Goal: Task Accomplishment & Management: Complete application form

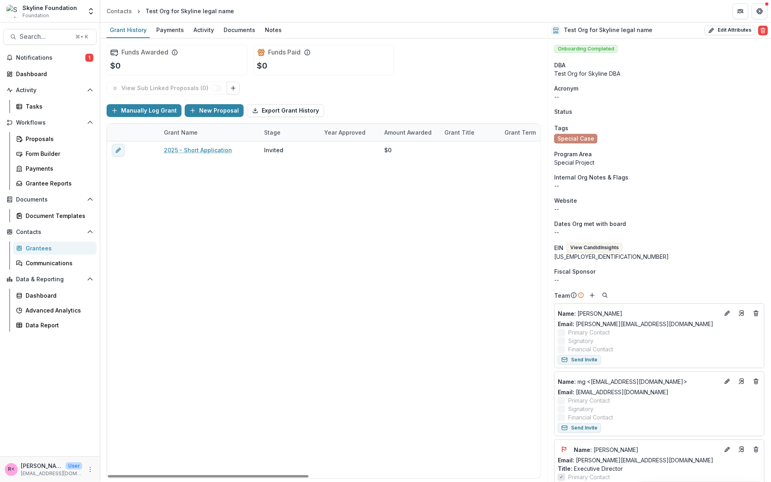
scroll to position [749, 0]
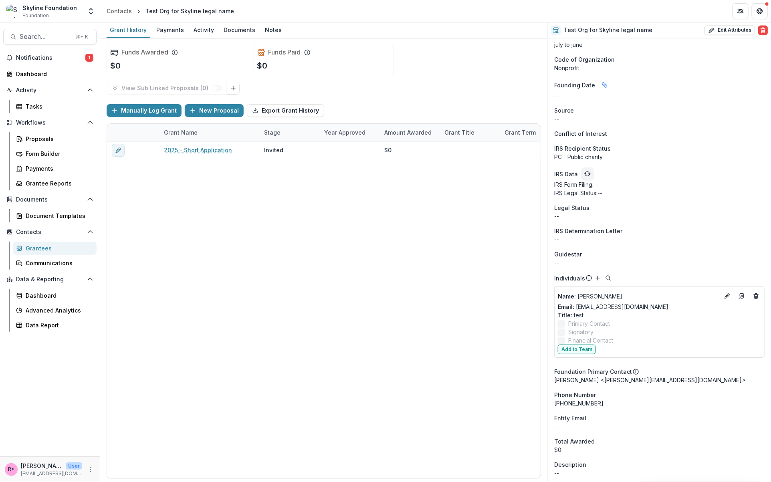
click at [92, 9] on icon "Open entity switcher" at bounding box center [91, 11] width 8 height 8
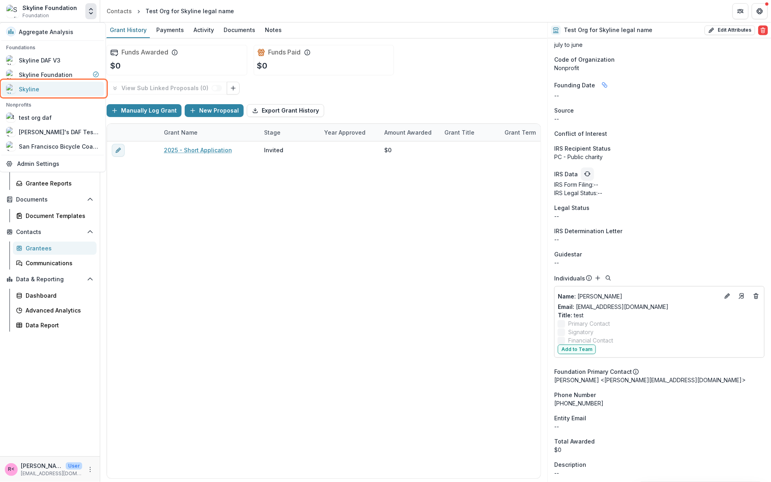
click at [56, 91] on div "Skyline" at bounding box center [52, 89] width 93 height 10
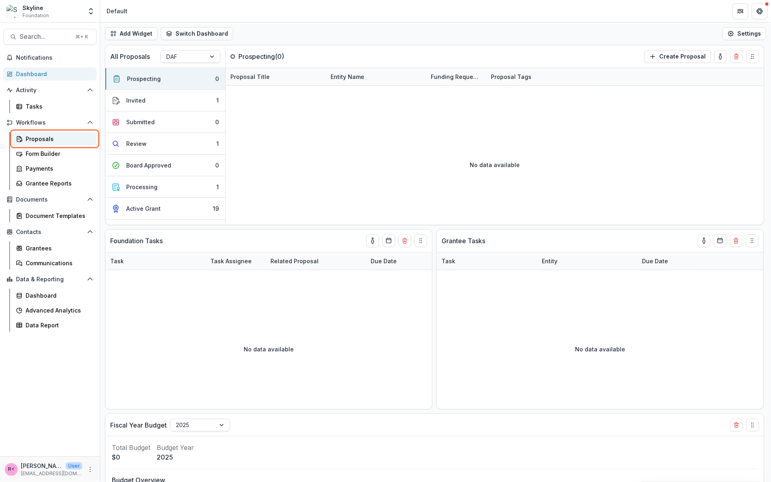
click at [75, 139] on div "Proposals" at bounding box center [58, 139] width 65 height 8
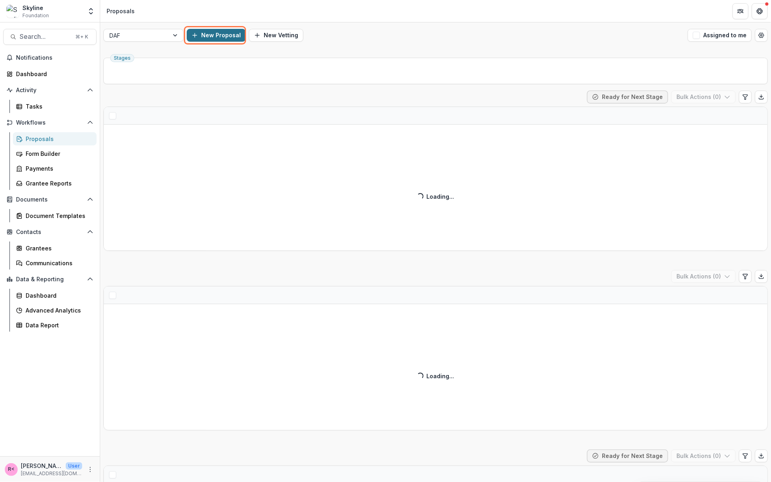
click at [223, 38] on button "New Proposal" at bounding box center [216, 35] width 59 height 13
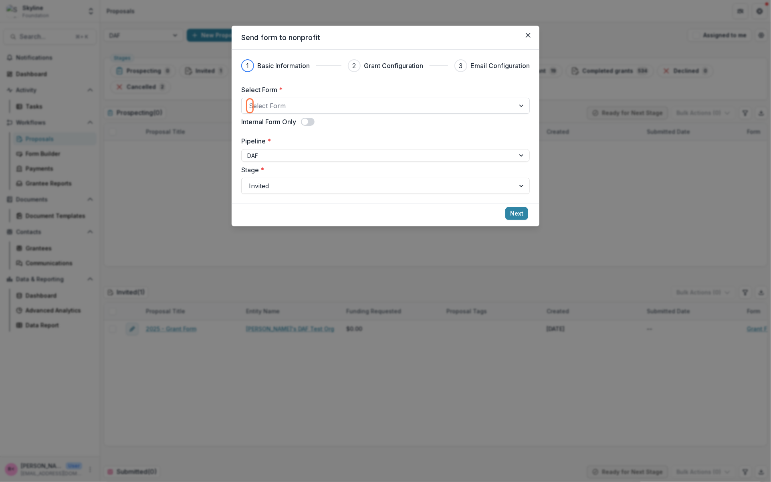
click at [323, 104] on div at bounding box center [378, 105] width 259 height 11
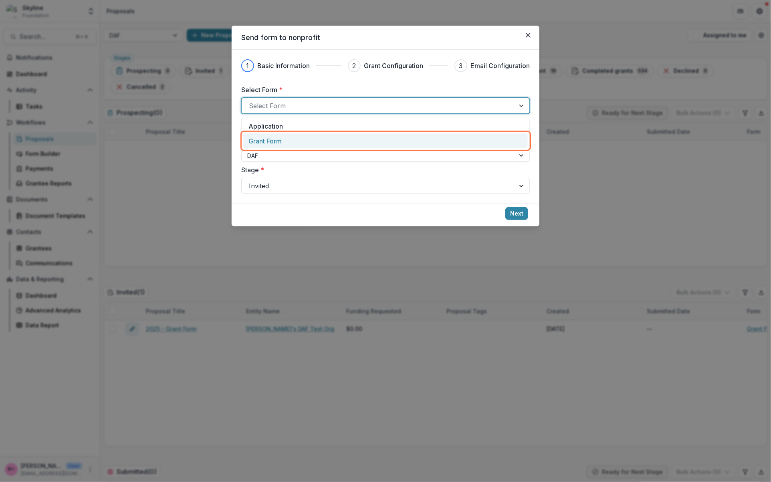
click at [299, 142] on div "Grant Form" at bounding box center [385, 141] width 274 height 10
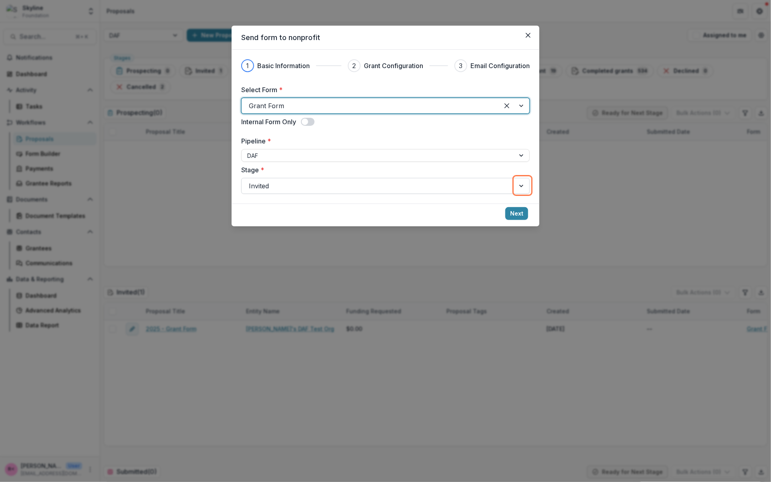
click at [521, 186] on div at bounding box center [522, 185] width 14 height 15
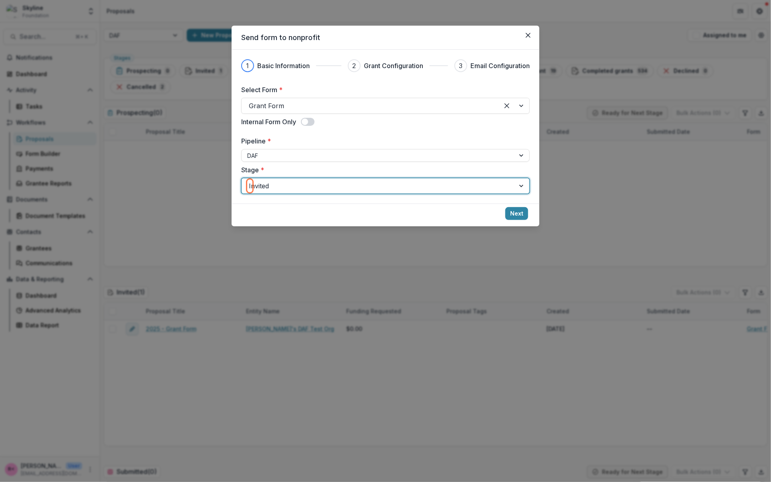
click at [521, 186] on div at bounding box center [522, 185] width 14 height 15
click at [513, 211] on button "Next" at bounding box center [516, 213] width 23 height 13
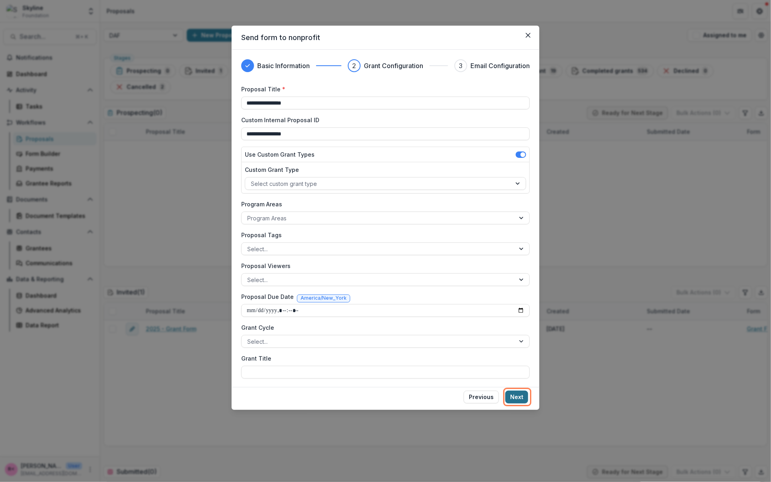
click at [521, 396] on button "Next" at bounding box center [516, 397] width 23 height 13
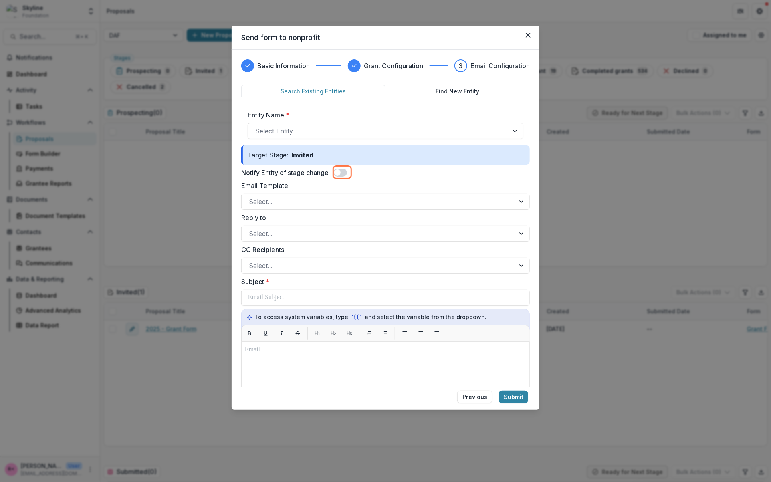
click at [345, 175] on span at bounding box center [340, 173] width 14 height 8
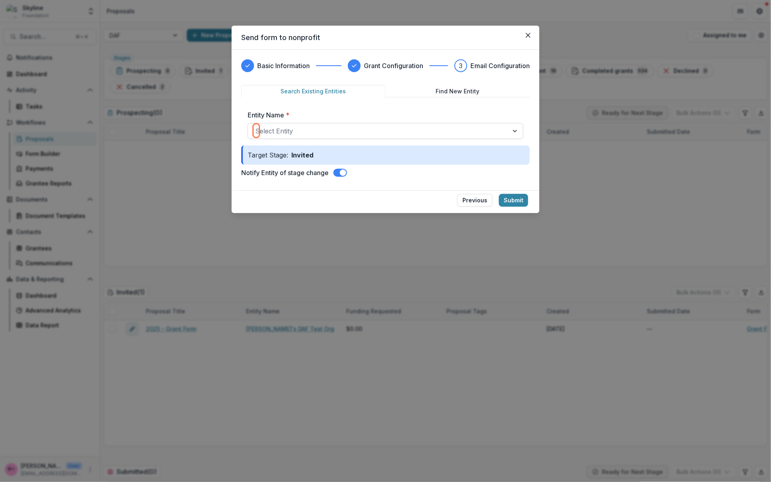
click at [347, 129] on div at bounding box center [378, 130] width 246 height 11
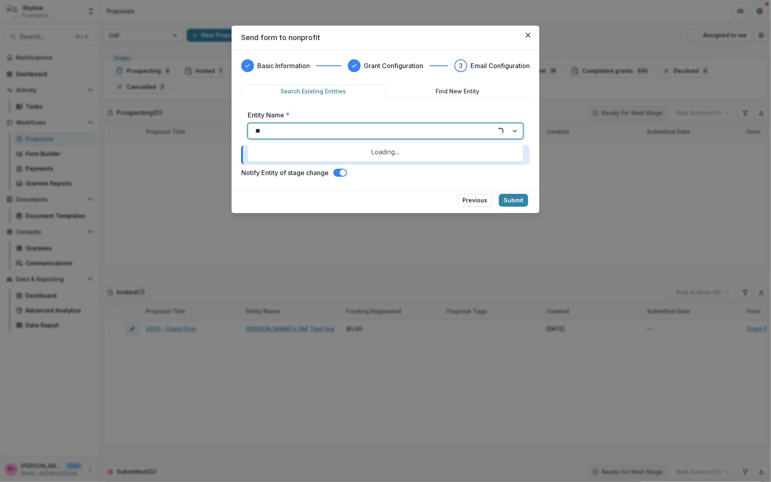
type input "*"
type input "****"
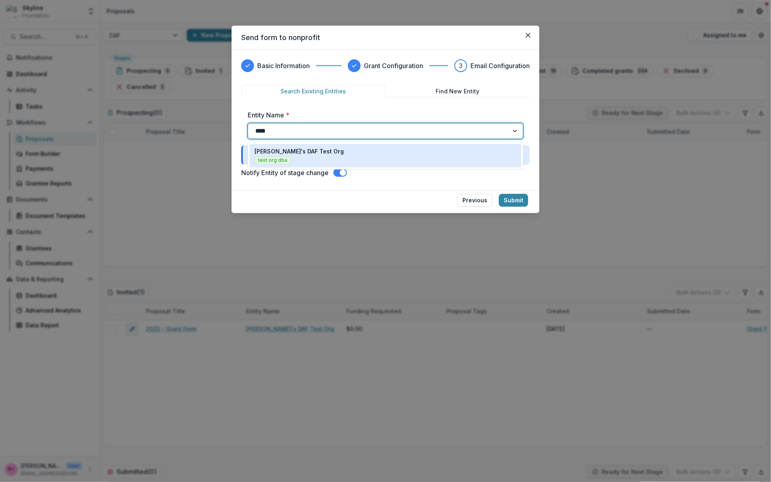
click at [286, 150] on p "[PERSON_NAME]'s DAF Test Org" at bounding box center [298, 151] width 89 height 8
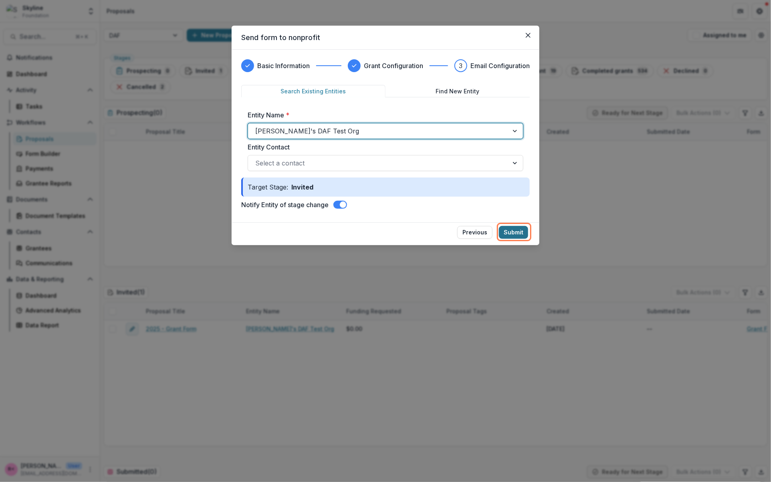
click at [513, 234] on button "Submit" at bounding box center [513, 232] width 29 height 13
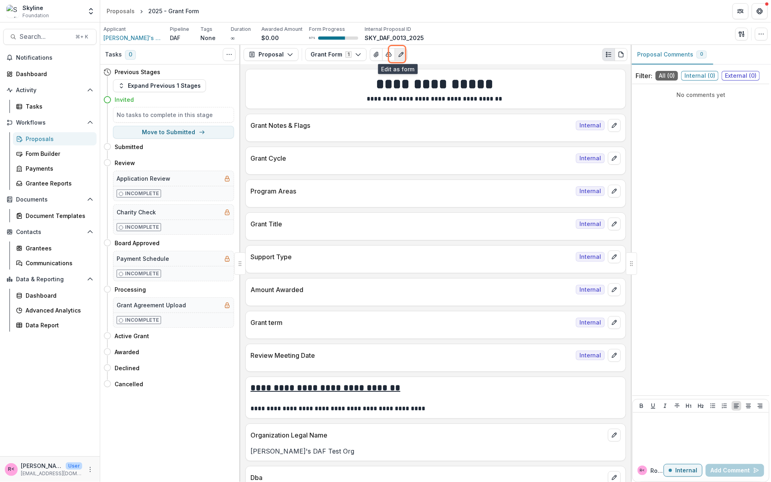
click at [398, 55] on icon "Edit as form" at bounding box center [401, 54] width 6 height 6
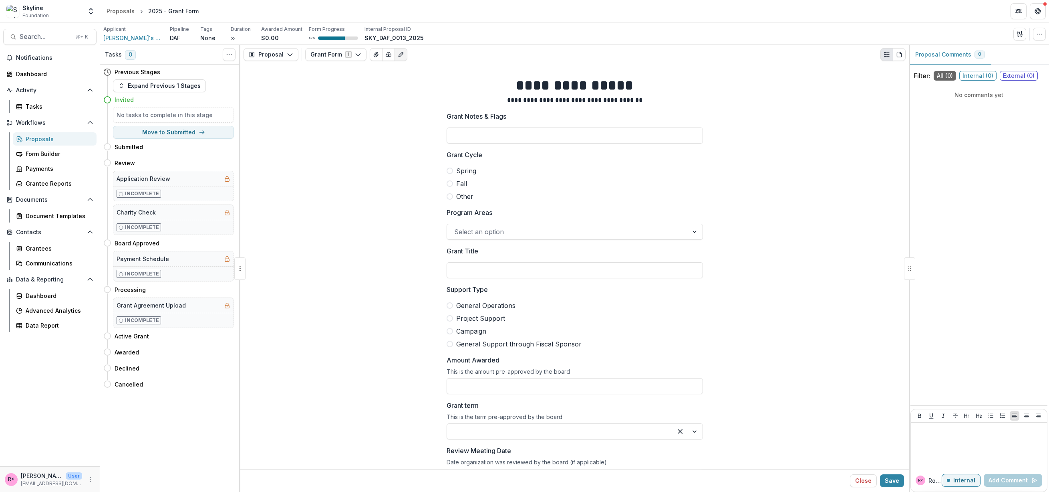
click at [606, 232] on div at bounding box center [567, 231] width 227 height 11
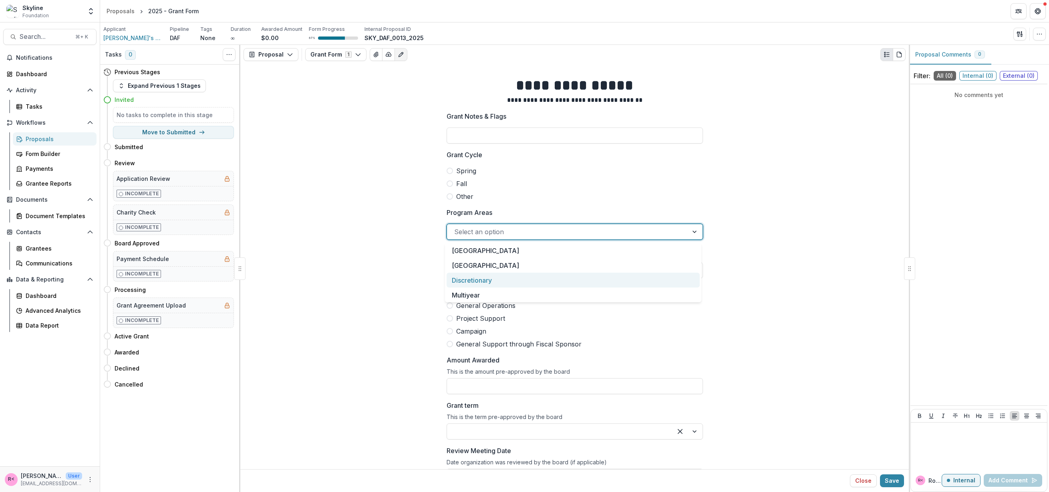
click at [562, 280] on div "Discretionary" at bounding box center [573, 279] width 253 height 15
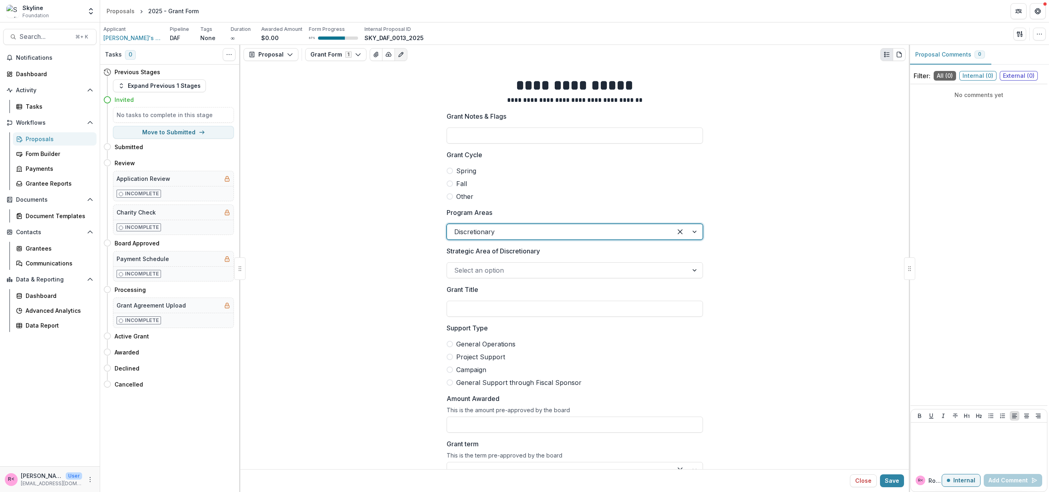
click at [541, 276] on div "Select an option" at bounding box center [567, 270] width 241 height 13
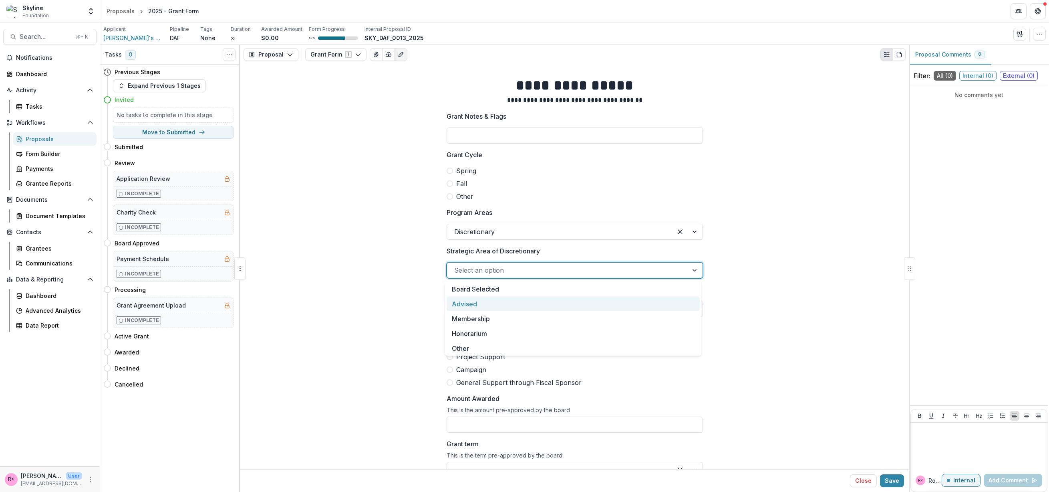
click at [522, 302] on div "Advised" at bounding box center [573, 303] width 253 height 15
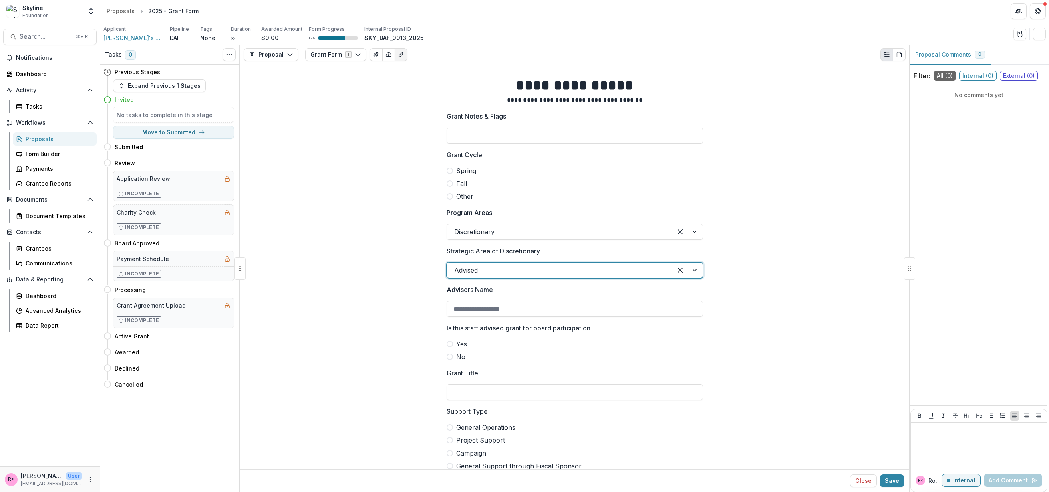
click at [449, 358] on span at bounding box center [450, 356] width 6 height 6
click at [450, 346] on span at bounding box center [450, 344] width 6 height 6
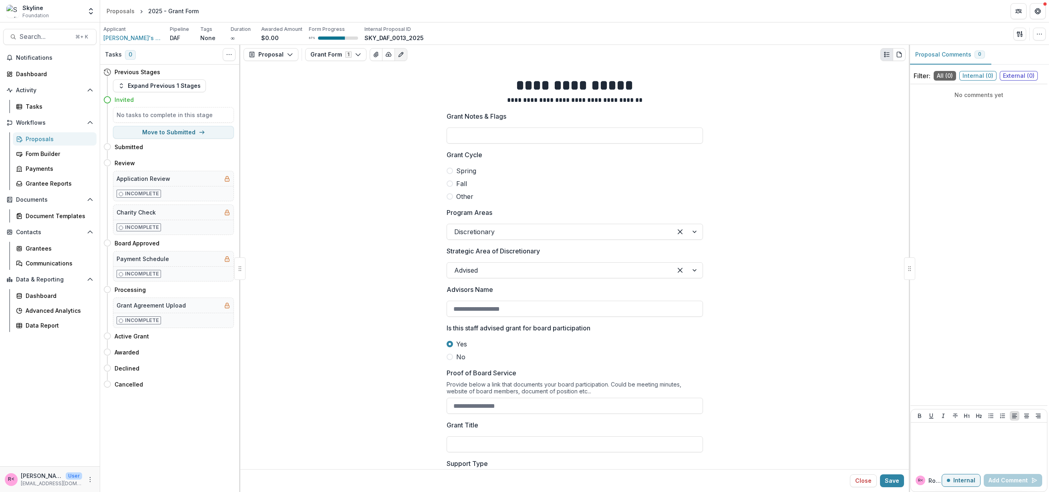
click at [450, 357] on span at bounding box center [450, 356] width 6 height 6
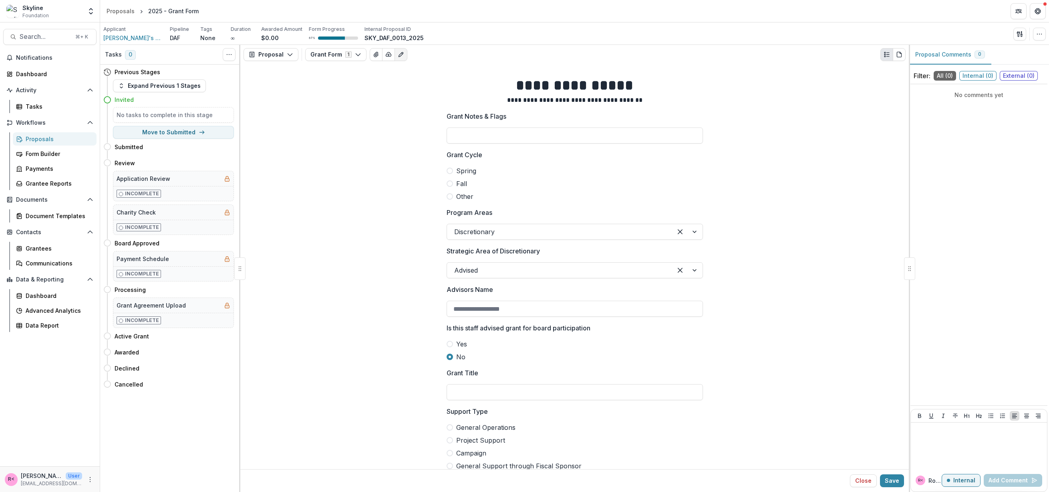
click at [138, 38] on span "[PERSON_NAME]'s DAF Test Org" at bounding box center [133, 38] width 60 height 8
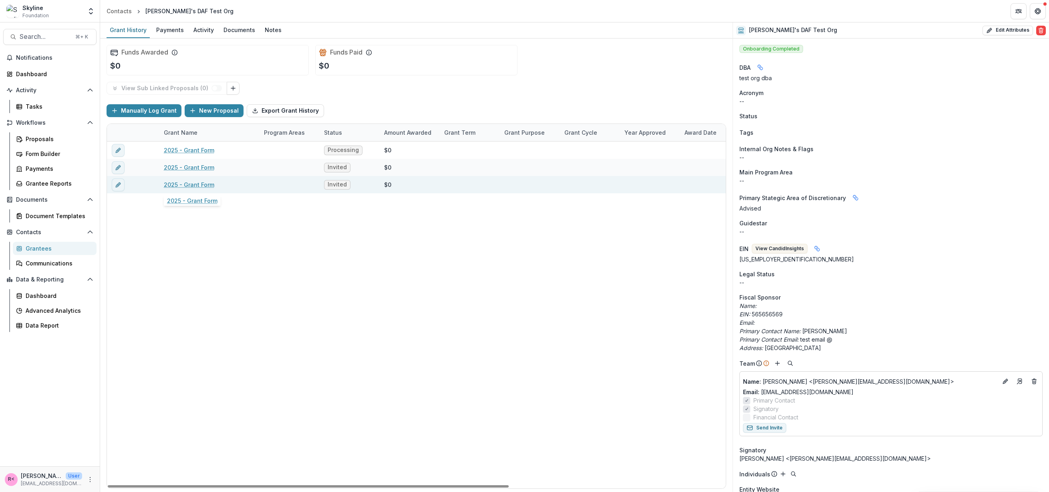
click at [225, 184] on div "2025 - Grant Form" at bounding box center [209, 184] width 91 height 17
click at [191, 180] on link "2025 - Grant Form" at bounding box center [189, 184] width 50 height 8
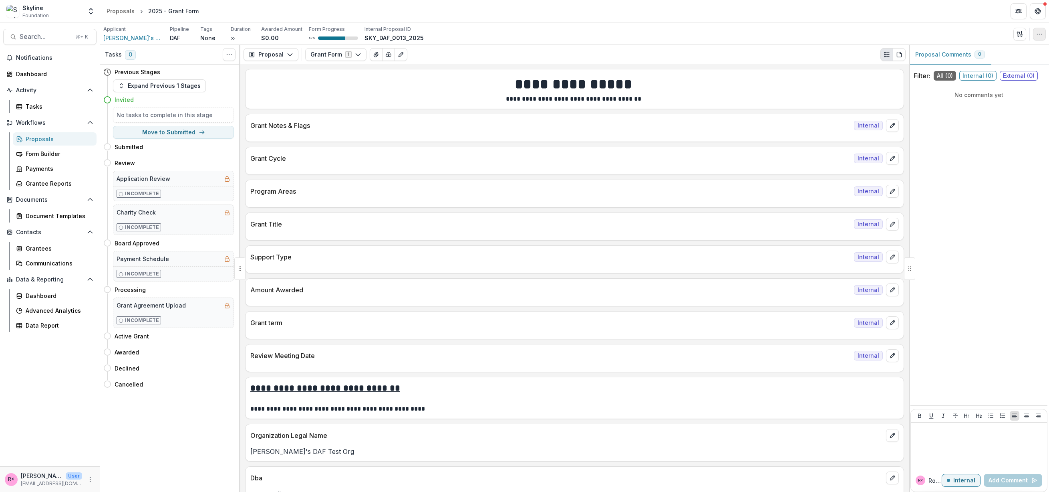
click at [771, 33] on icon "button" at bounding box center [1040, 34] width 6 height 6
click at [771, 117] on button "Delete Proposal" at bounding box center [1002, 121] width 86 height 13
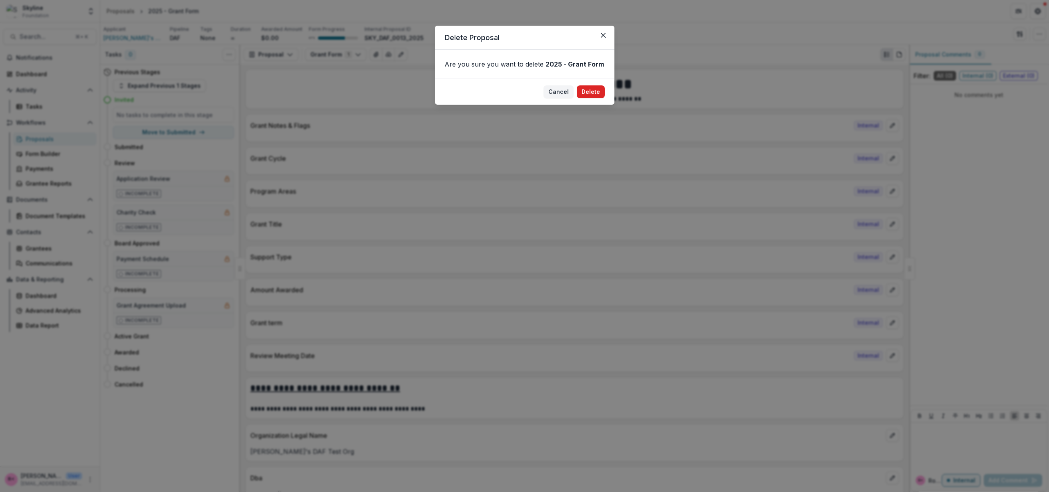
click at [583, 89] on button "Delete" at bounding box center [591, 91] width 28 height 13
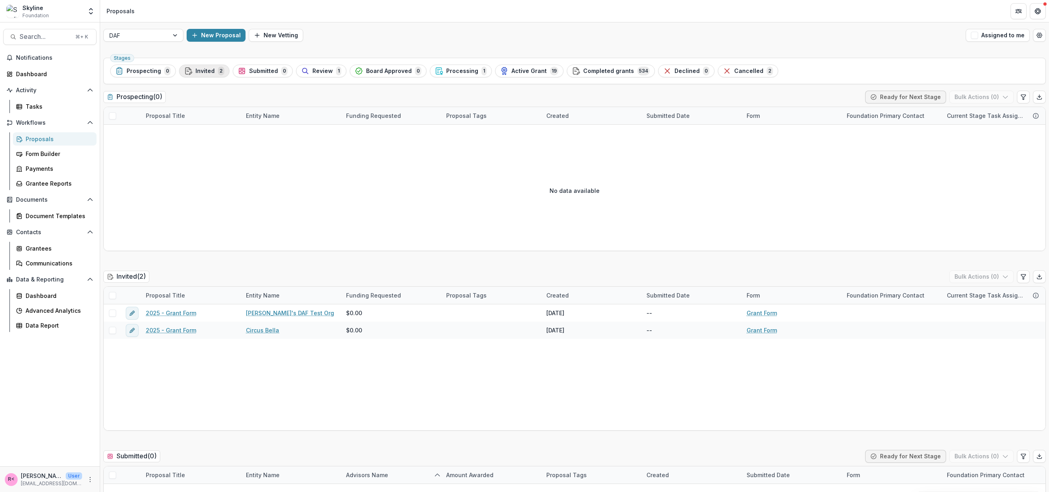
click at [202, 69] on span "Invited" at bounding box center [205, 71] width 19 height 7
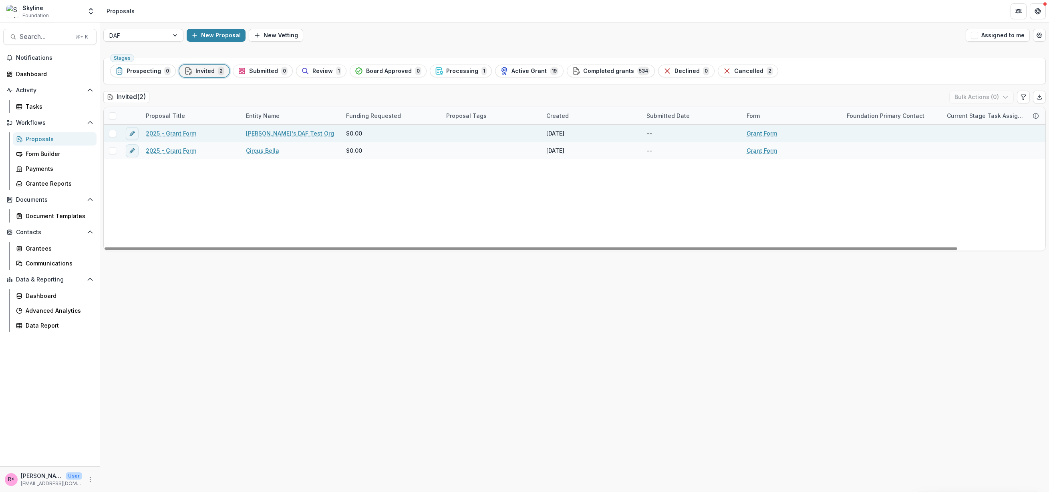
click at [167, 131] on link "2025 - Grant Form" at bounding box center [171, 133] width 50 height 8
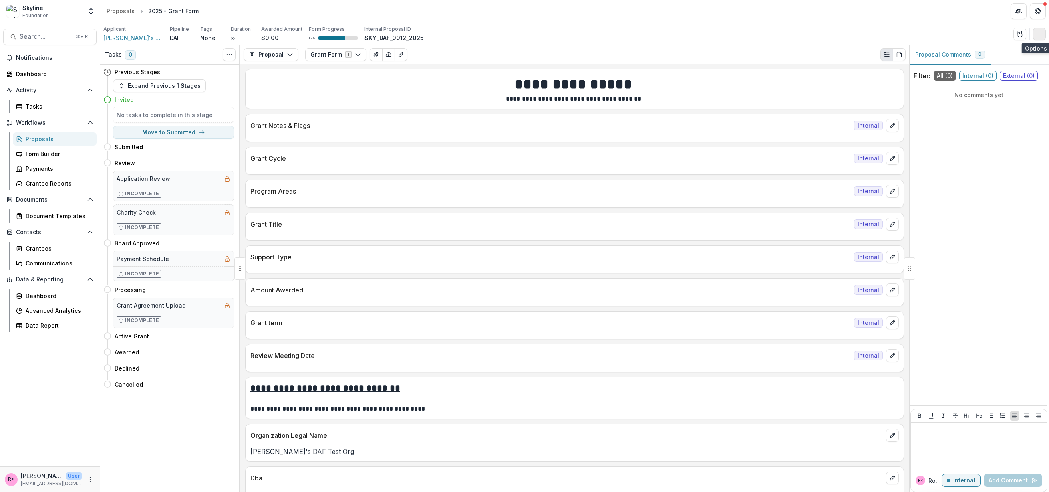
click at [771, 34] on icon "button" at bounding box center [1040, 34] width 6 height 6
click at [771, 122] on button "Delete Proposal" at bounding box center [1002, 121] width 86 height 13
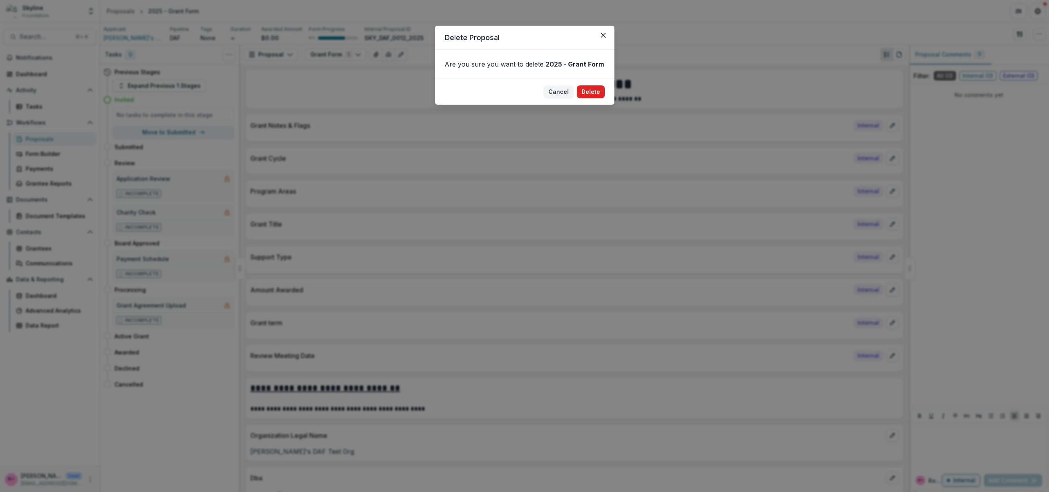
click at [591, 92] on button "Delete" at bounding box center [591, 91] width 28 height 13
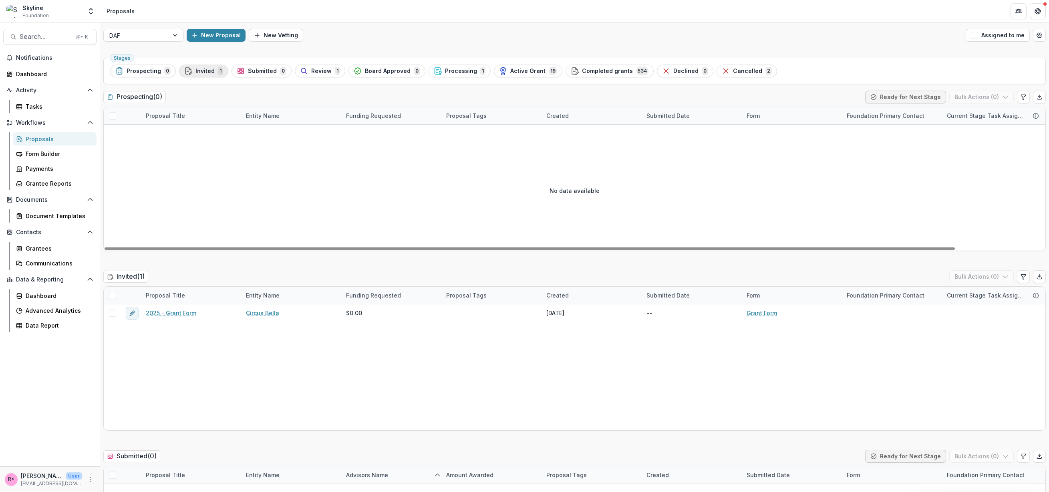
click at [213, 72] on div "Invited 1" at bounding box center [203, 71] width 39 height 9
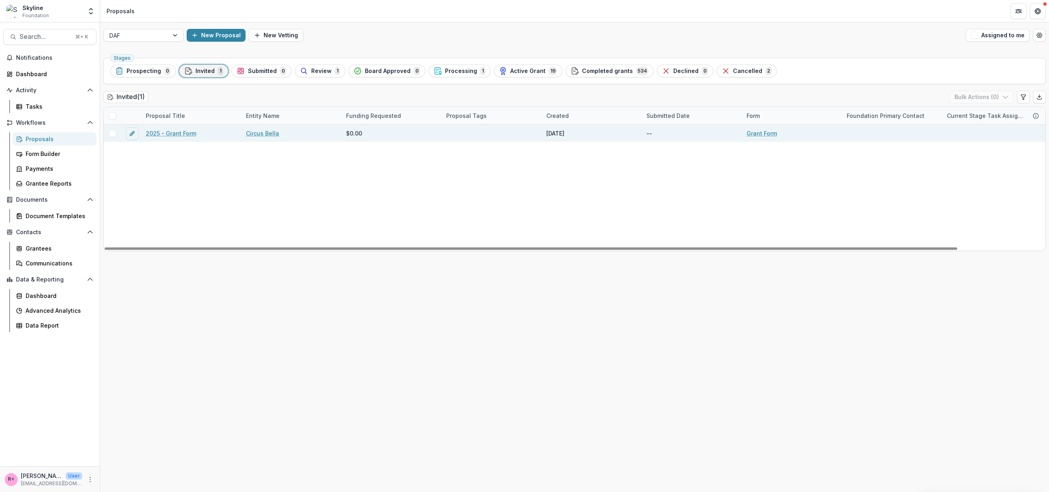
click at [167, 133] on link "2025 - Grant Form" at bounding box center [171, 133] width 50 height 8
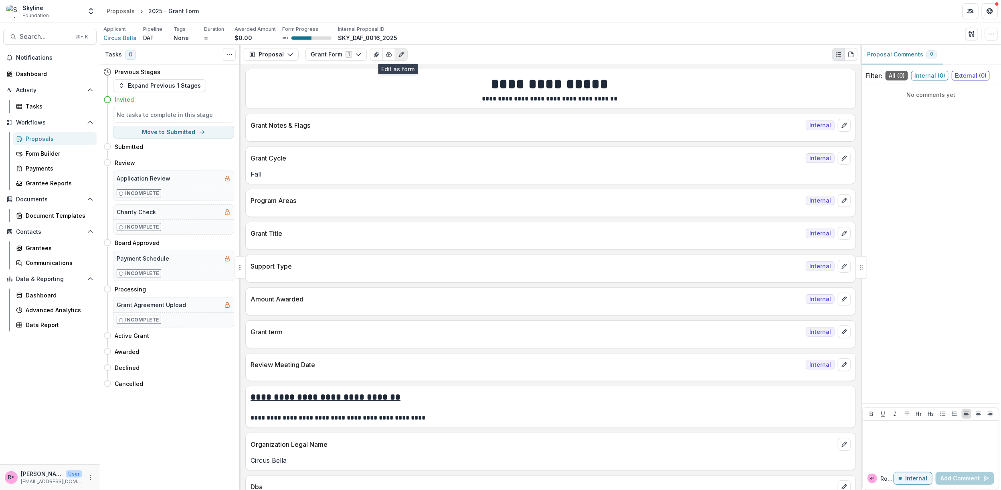
click at [402, 51] on button "Edit as form" at bounding box center [401, 54] width 13 height 13
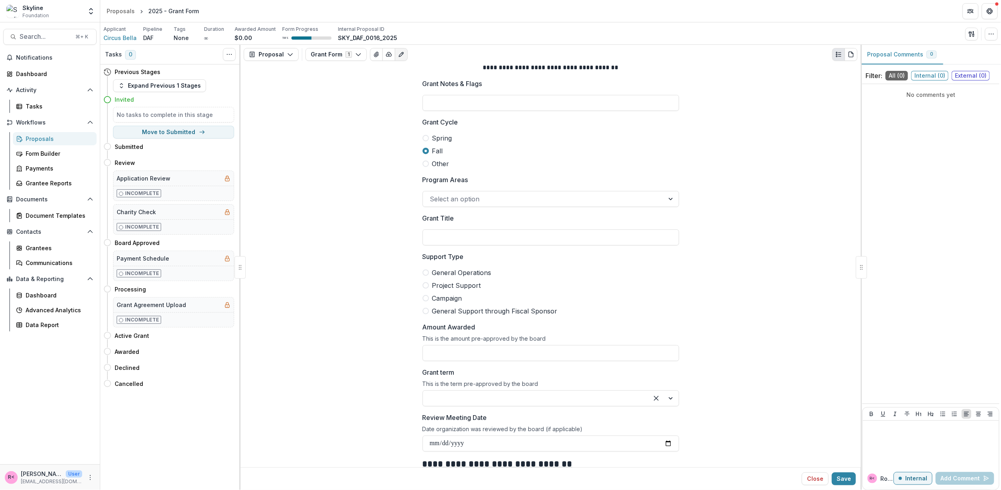
scroll to position [42, 0]
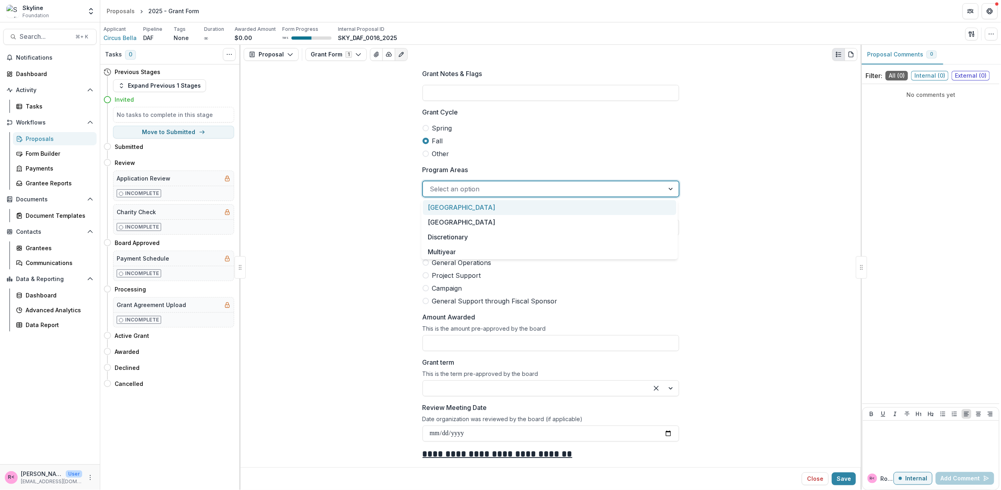
click at [462, 188] on div at bounding box center [543, 189] width 227 height 11
click at [454, 238] on div "Discretionary" at bounding box center [549, 237] width 253 height 15
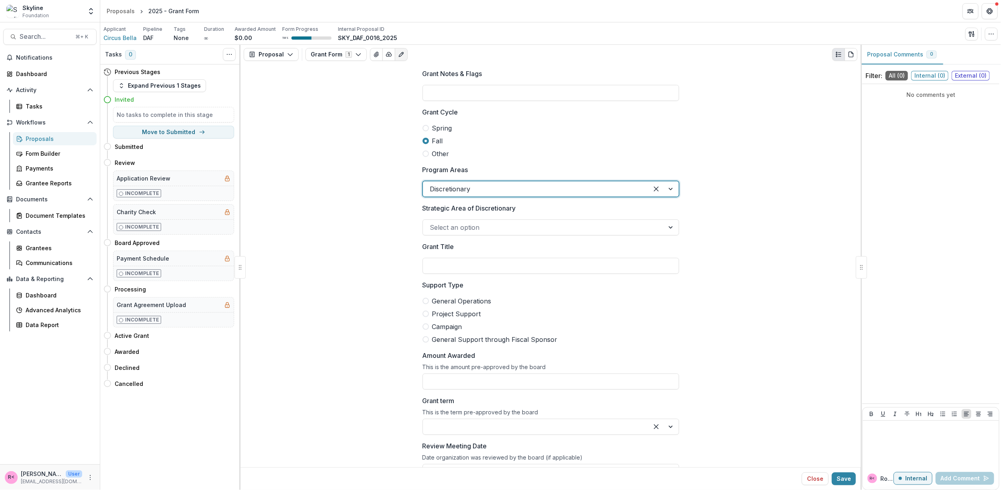
click at [448, 228] on div at bounding box center [543, 227] width 227 height 11
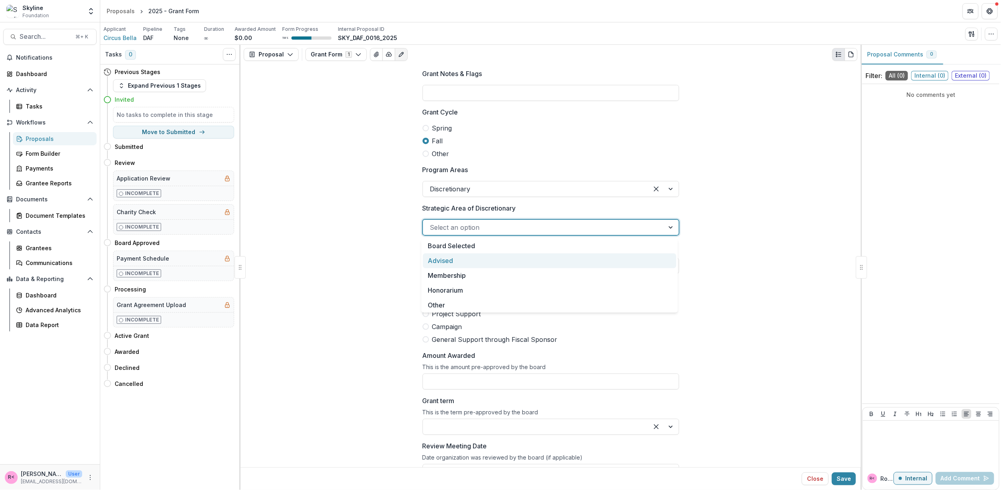
click at [449, 257] on div "Advised" at bounding box center [549, 261] width 253 height 15
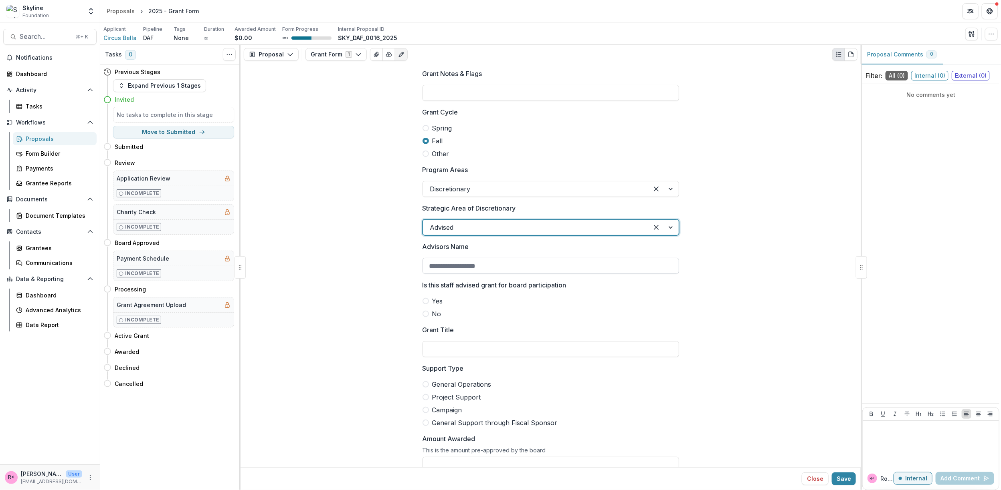
click at [439, 268] on input "Advisors Name" at bounding box center [550, 266] width 256 height 16
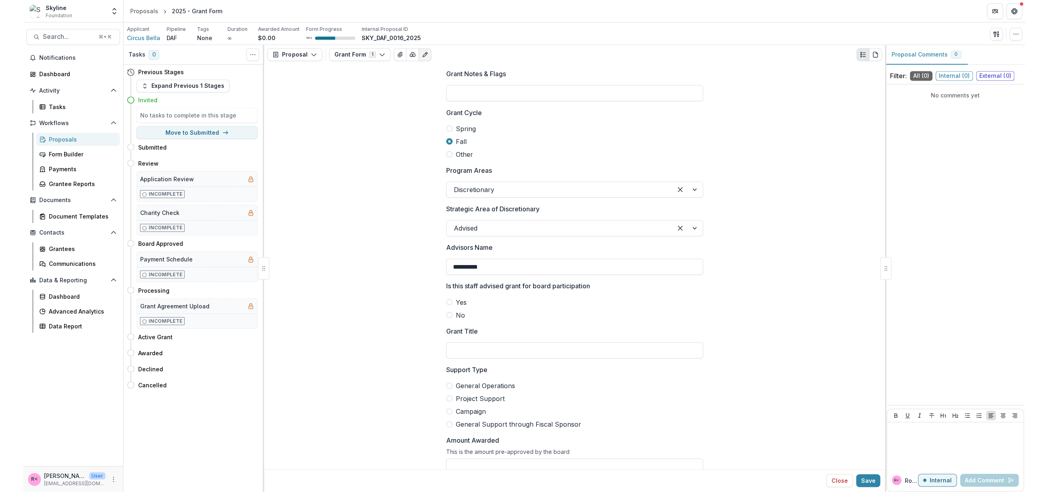
scroll to position [76, 0]
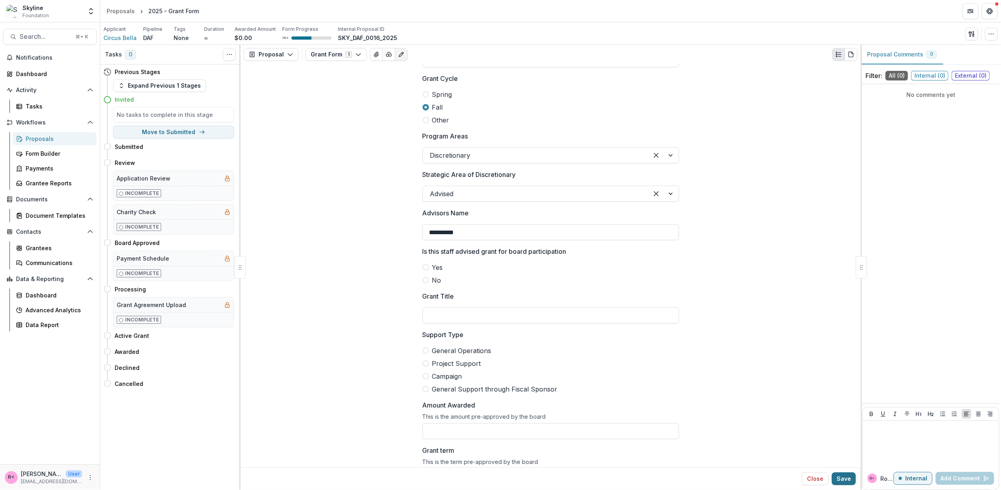
type input "**********"
click at [771, 478] on button "Save" at bounding box center [843, 479] width 24 height 13
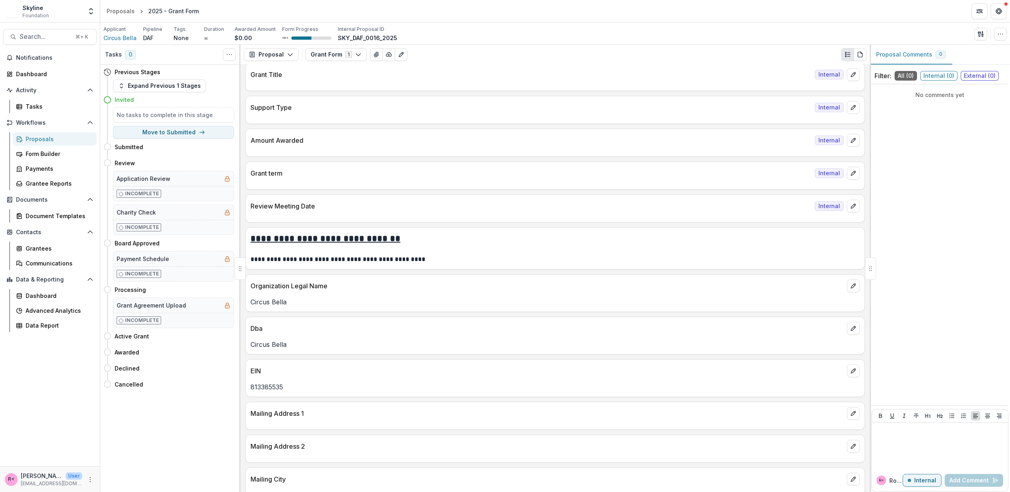
scroll to position [183, 0]
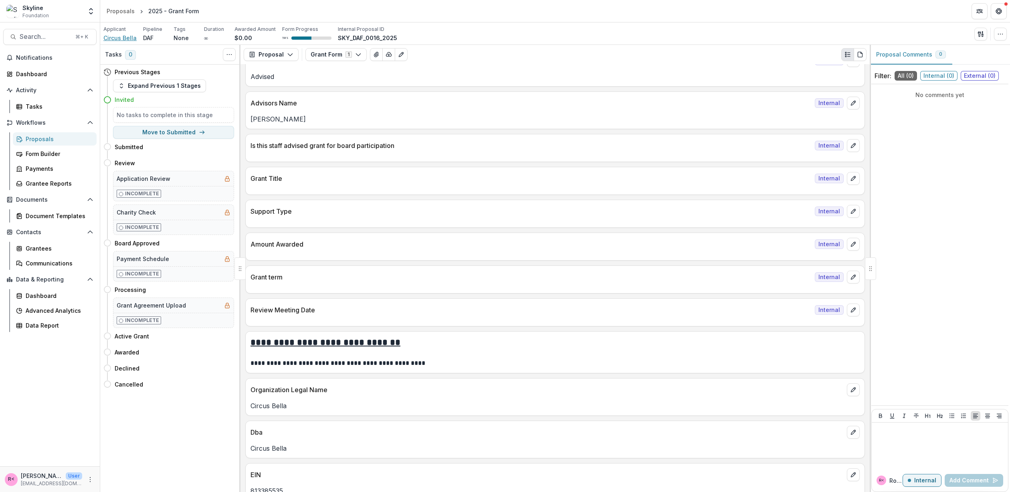
click at [117, 38] on span "Circus Bella" at bounding box center [119, 38] width 33 height 8
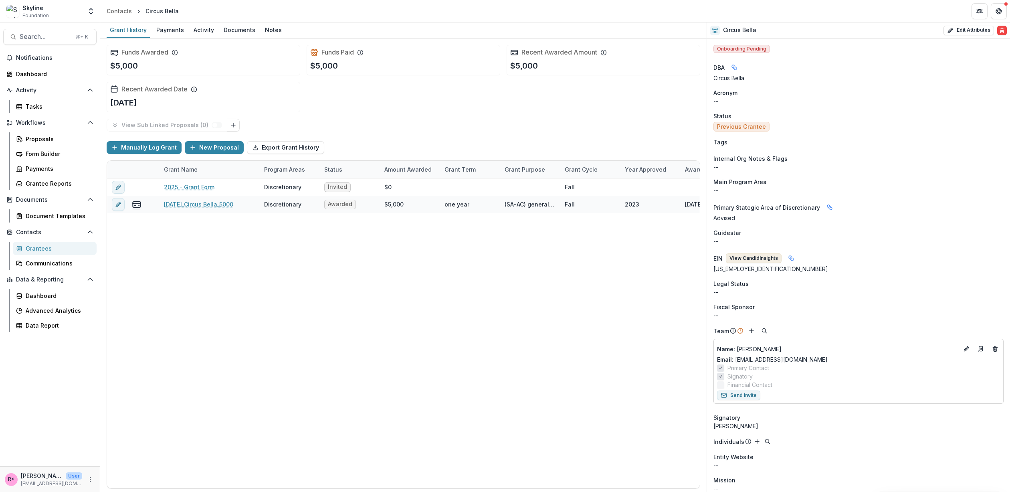
click at [751, 257] on button "View Candid Insights" at bounding box center [754, 258] width 56 height 10
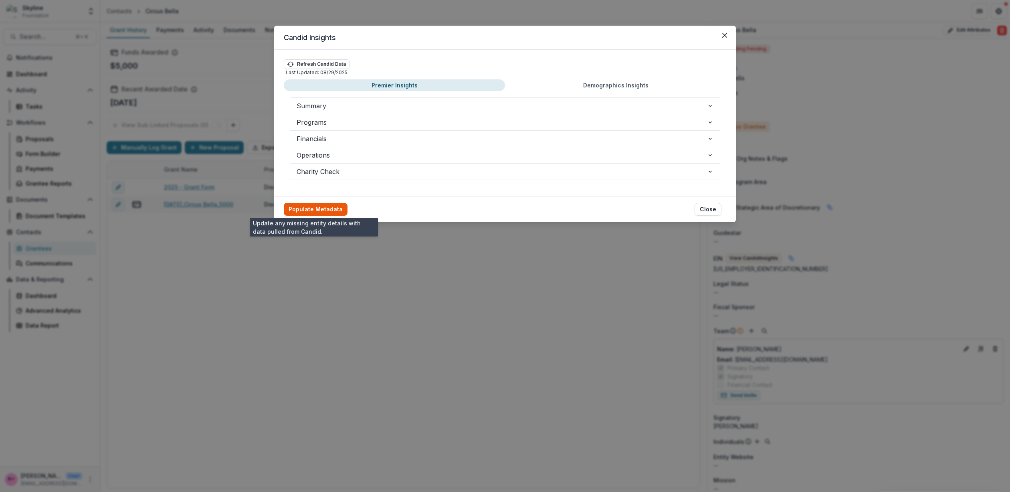
click at [325, 213] on button "Populate Metadata" at bounding box center [316, 209] width 64 height 13
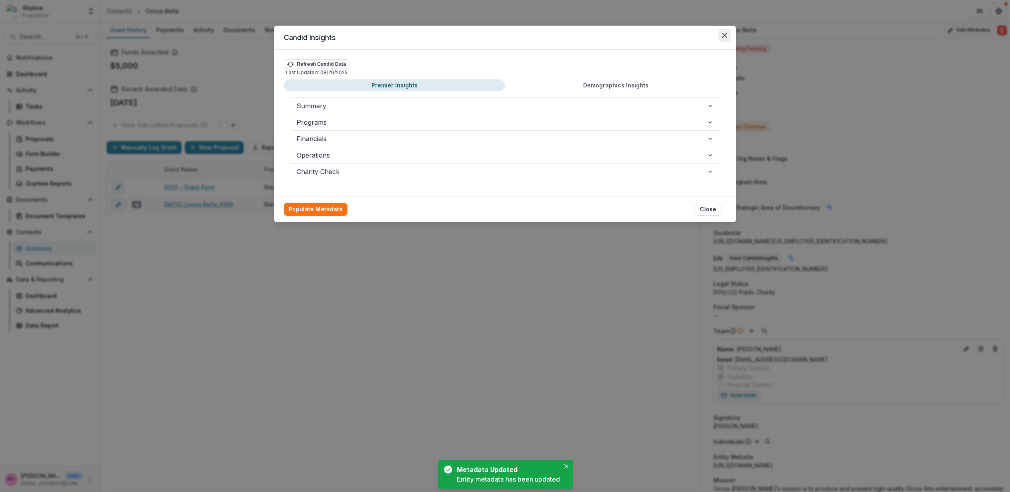
click at [724, 40] on button "Close" at bounding box center [724, 35] width 13 height 13
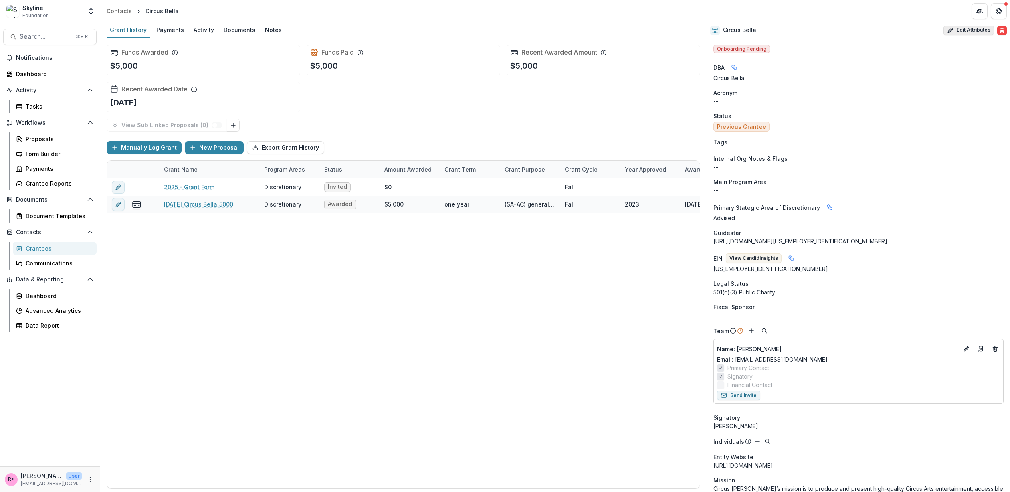
click at [962, 30] on button "Edit Attributes" at bounding box center [968, 31] width 50 height 10
select select
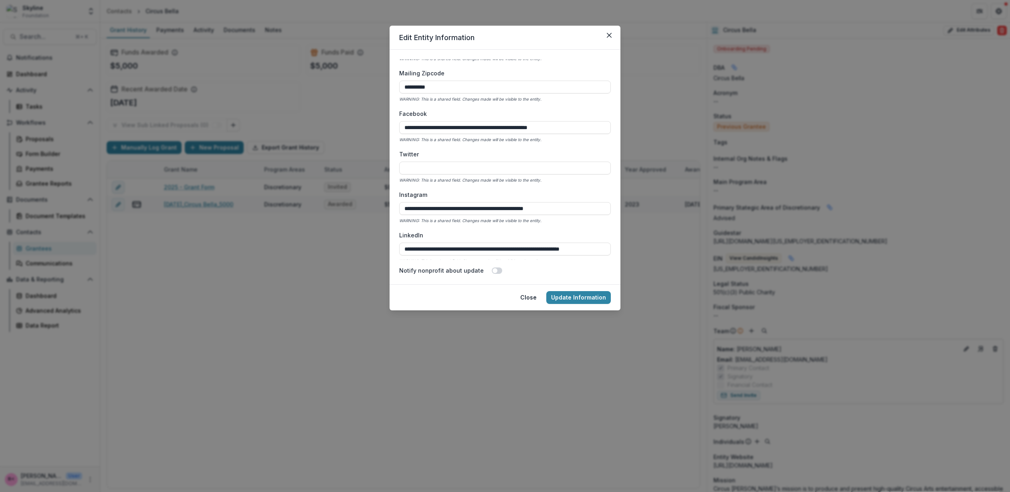
scroll to position [1403, 0]
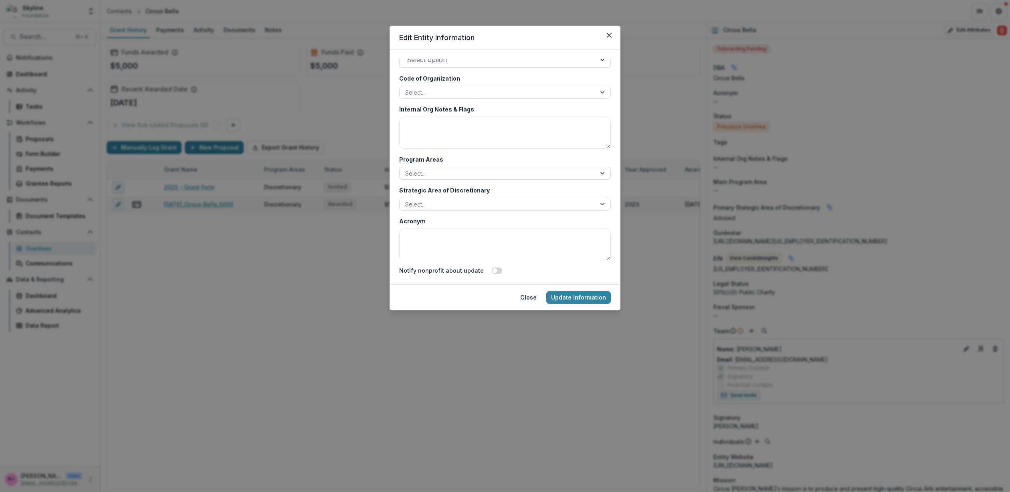
click at [439, 170] on div at bounding box center [497, 173] width 185 height 10
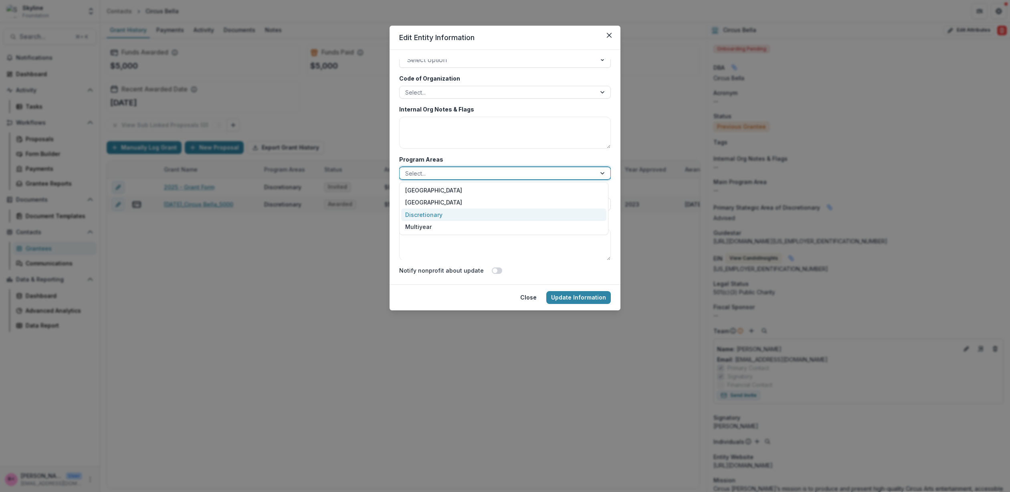
click at [433, 215] on div "Discretionary" at bounding box center [503, 214] width 205 height 12
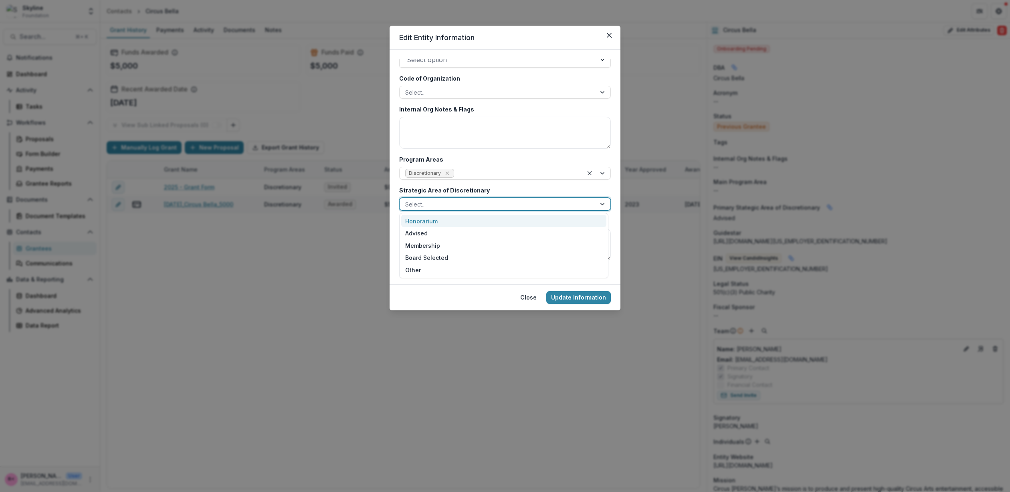
click at [429, 207] on div at bounding box center [497, 204] width 185 height 10
click at [429, 230] on div "Advised" at bounding box center [503, 233] width 205 height 12
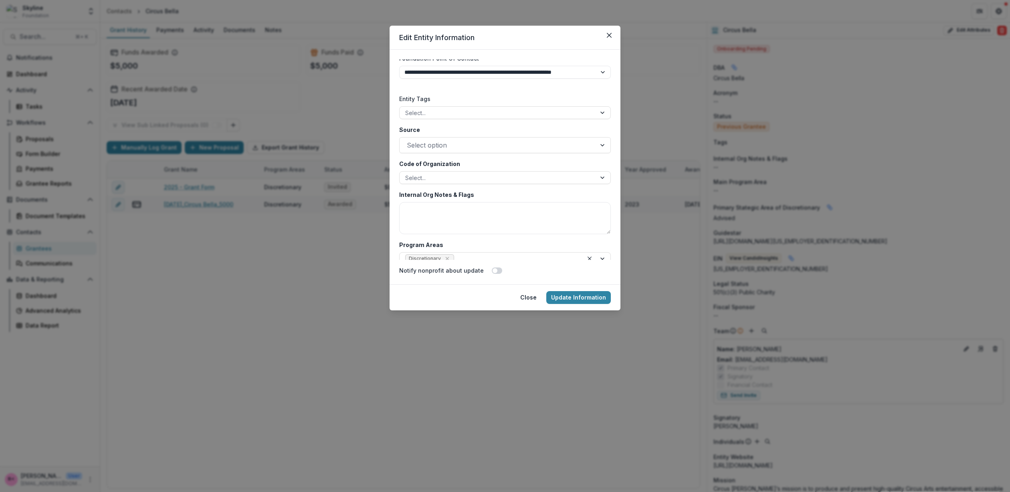
scroll to position [1315, 0]
click at [572, 304] on footer "Close Update Information" at bounding box center [504, 297] width 231 height 26
click at [574, 296] on button "Update Information" at bounding box center [578, 297] width 65 height 13
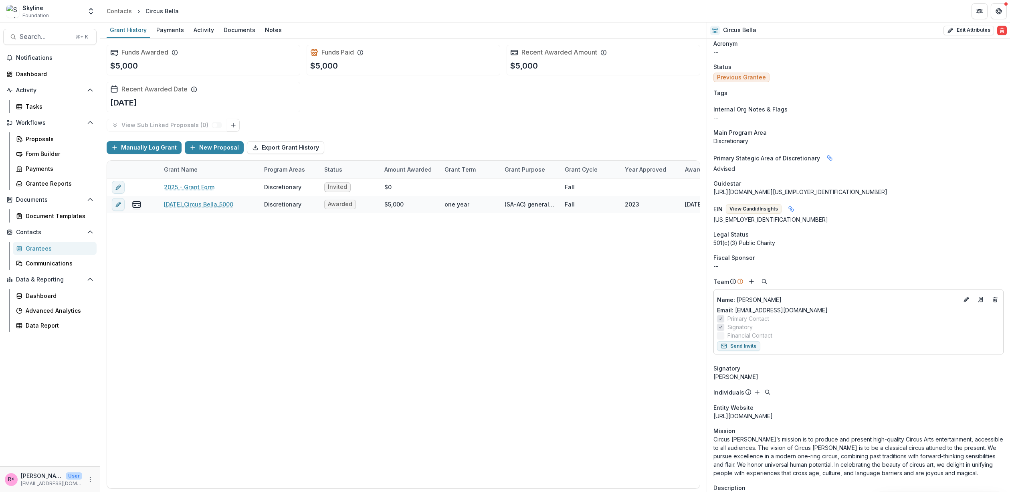
scroll to position [0, 0]
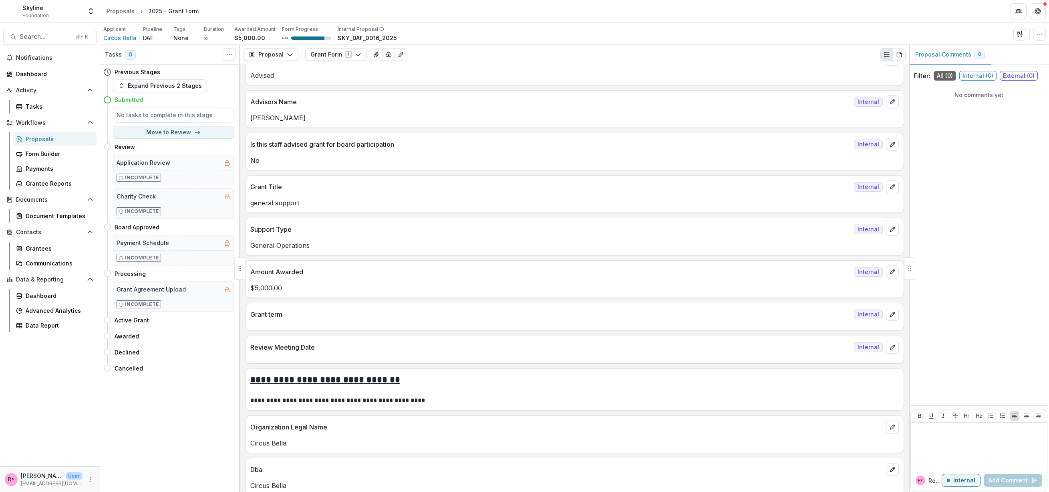
scroll to position [183, 0]
click at [894, 315] on button "edit" at bounding box center [892, 315] width 13 height 13
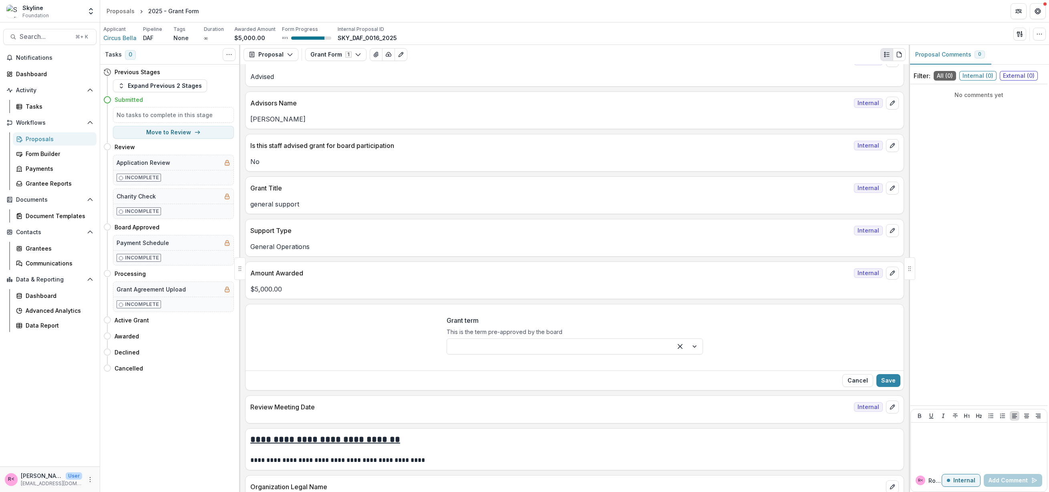
click at [569, 350] on div at bounding box center [559, 346] width 211 height 11
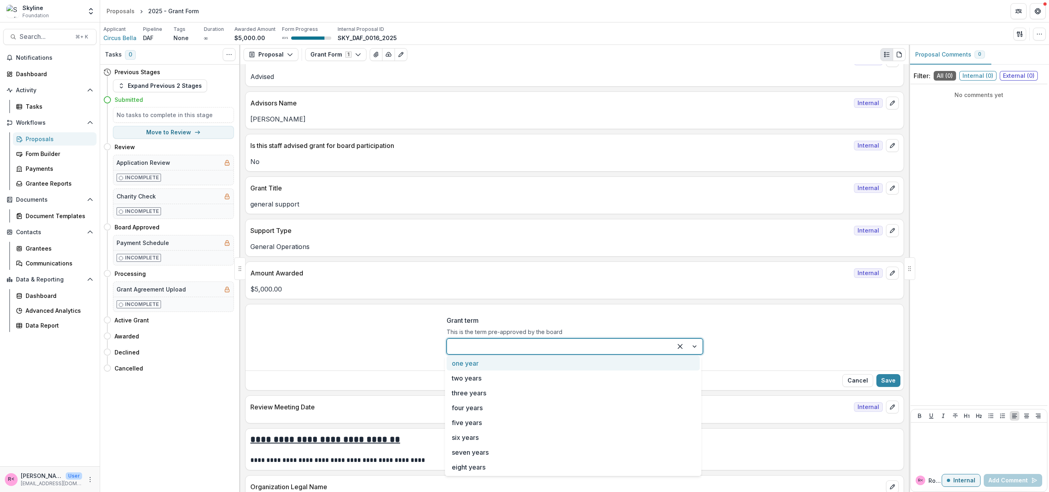
click at [539, 366] on div "one year" at bounding box center [573, 362] width 253 height 15
click at [888, 374] on button "Save" at bounding box center [889, 380] width 24 height 13
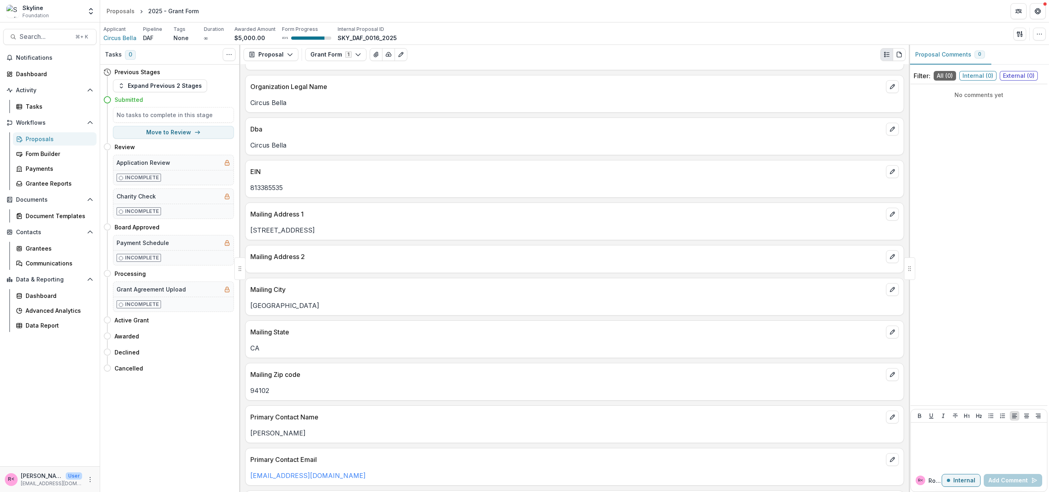
scroll to position [602, 0]
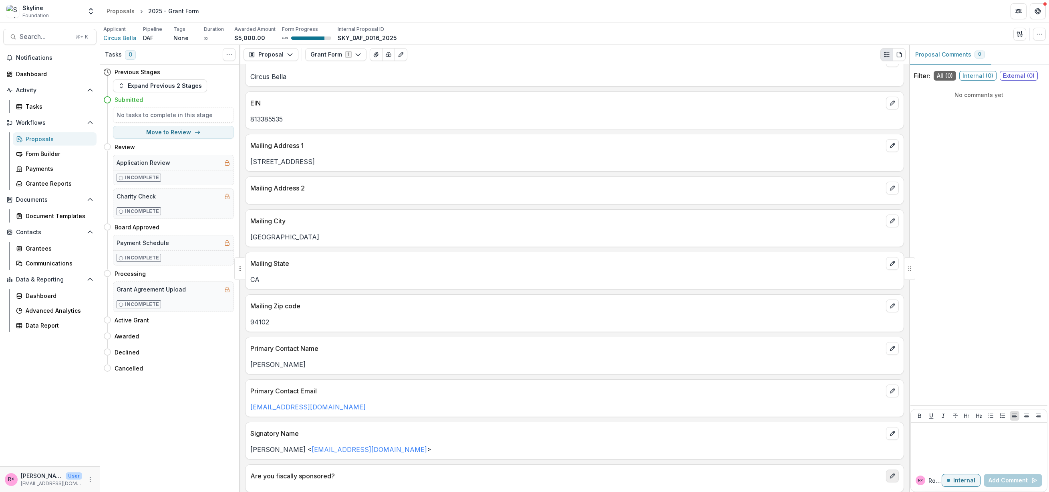
click at [893, 469] on button "edit" at bounding box center [892, 475] width 13 height 13
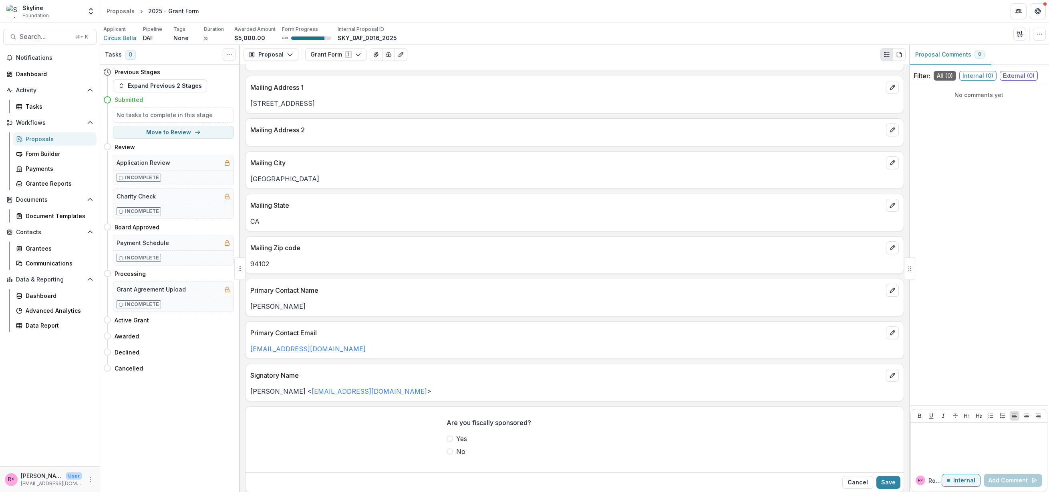
click at [447, 448] on span at bounding box center [450, 451] width 6 height 6
click at [887, 476] on button "Save" at bounding box center [889, 482] width 24 height 13
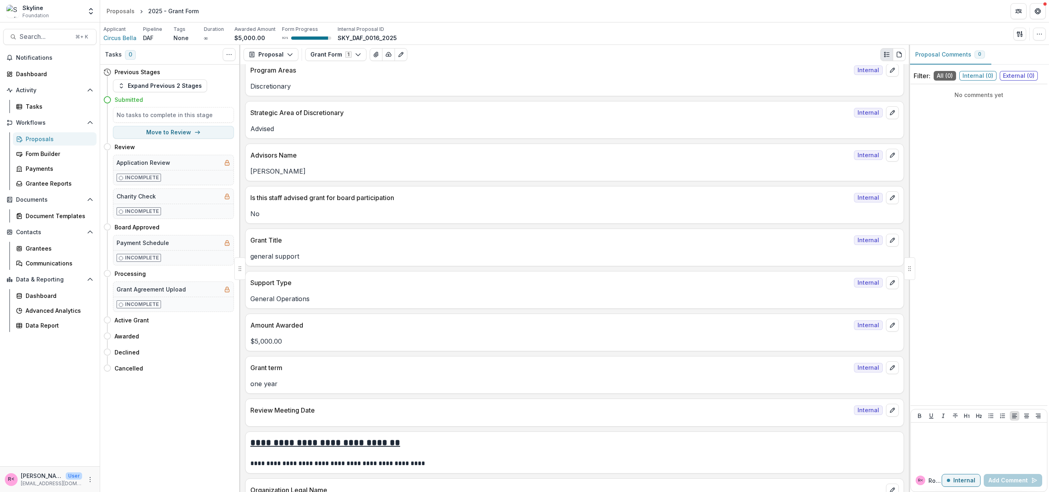
scroll to position [0, 0]
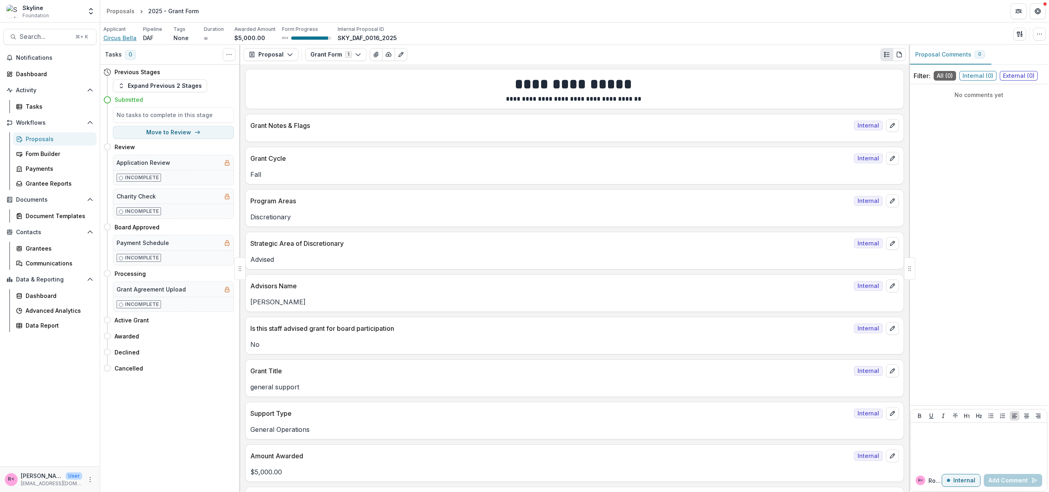
click at [132, 38] on span "Circus Bella" at bounding box center [119, 38] width 33 height 8
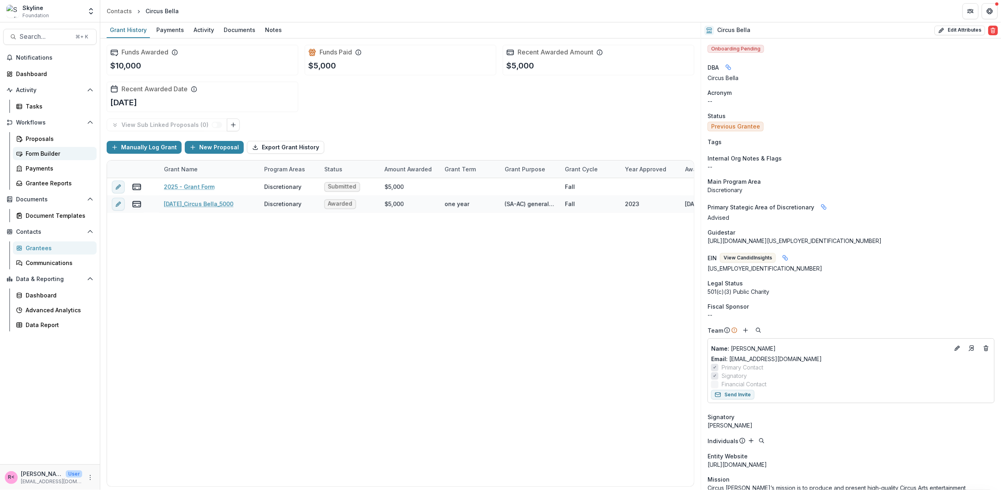
click at [44, 157] on link "Form Builder" at bounding box center [55, 153] width 84 height 13
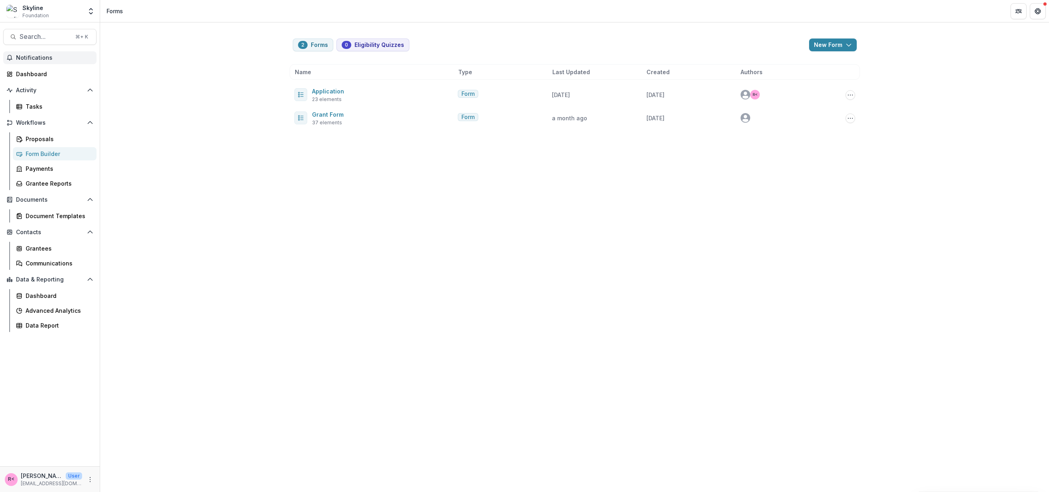
click at [19, 55] on span "Notifications" at bounding box center [54, 57] width 77 height 7
